Goal: Find specific page/section: Find specific page/section

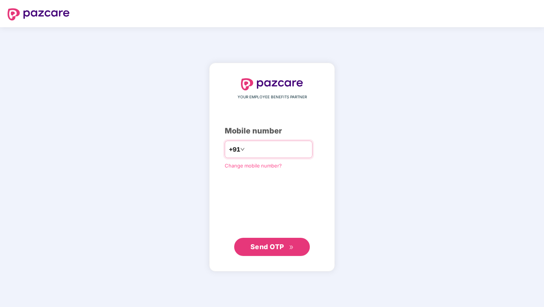
click at [297, 150] on input "number" at bounding box center [277, 149] width 62 height 12
type input "**********"
click at [284, 244] on span "Send OTP" at bounding box center [271, 246] width 43 height 11
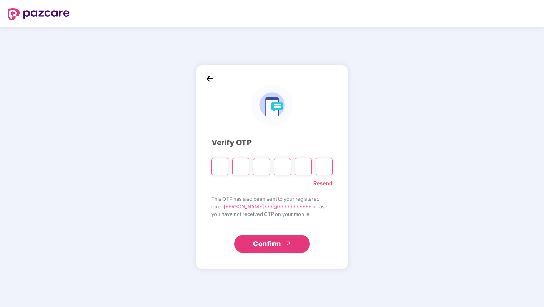
type input "*"
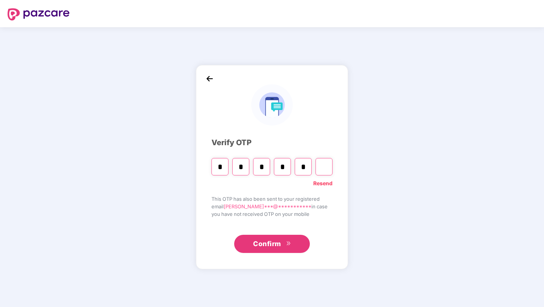
type input "*"
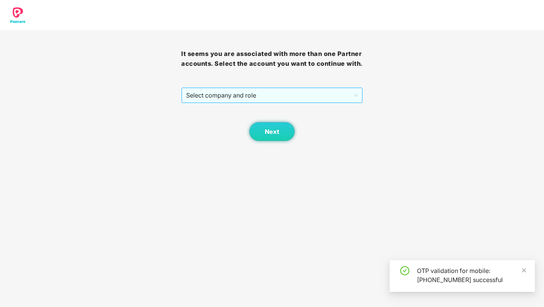
click at [246, 102] on span "Select company and role" at bounding box center [271, 95] width 171 height 14
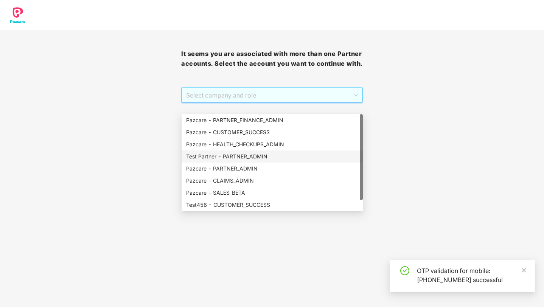
click at [257, 158] on div "Test Partner - PARTNER_ADMIN" at bounding box center [272, 156] width 172 height 8
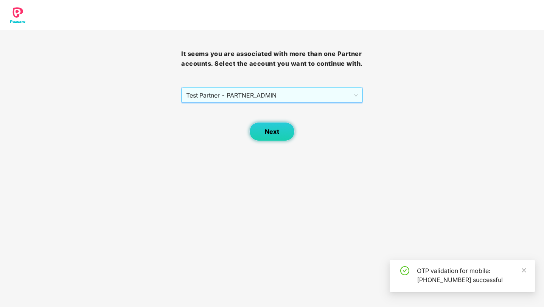
click at [282, 141] on button "Next" at bounding box center [271, 131] width 45 height 19
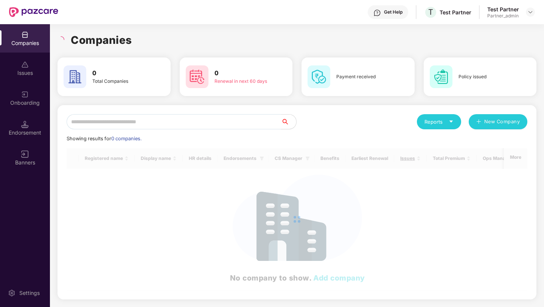
click at [247, 122] on input "text" at bounding box center [174, 121] width 214 height 15
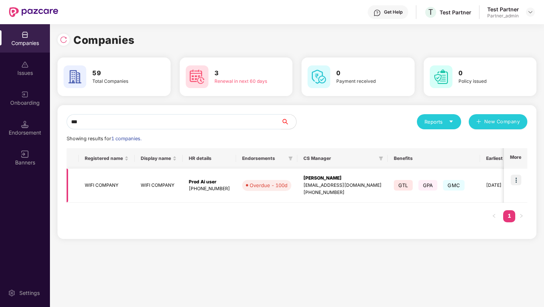
type input "***"
click at [518, 180] on img at bounding box center [515, 180] width 11 height 11
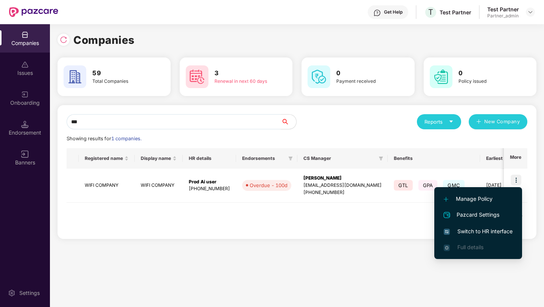
click at [467, 236] on li "Switch to HR interface" at bounding box center [478, 231] width 88 height 16
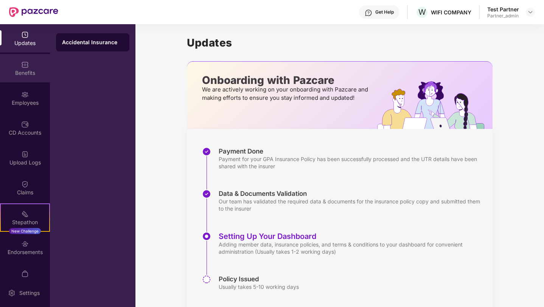
click at [41, 70] on div "Benefits" at bounding box center [25, 73] width 50 height 8
